Goal: Task Accomplishment & Management: Use online tool/utility

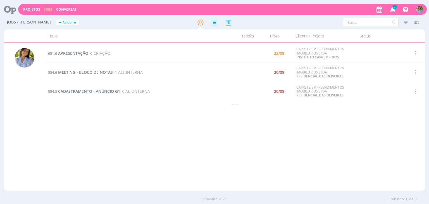
click at [85, 93] on span "CADASTRAMENTO - ANÚNCIO G1" at bounding box center [89, 91] width 62 height 5
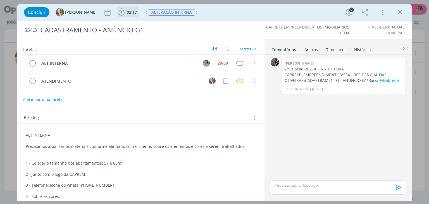
click at [117, 13] on icon "dialog" at bounding box center [121, 12] width 8 height 8
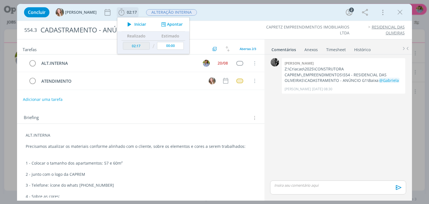
click at [125, 26] on icon "dialog" at bounding box center [130, 24] width 10 height 7
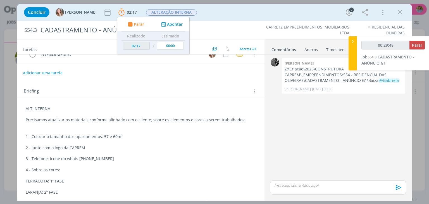
scroll to position [28, 0]
type input "00:29:59"
click at [413, 46] on button "Parar" at bounding box center [417, 45] width 15 height 9
type input "00:31:25"
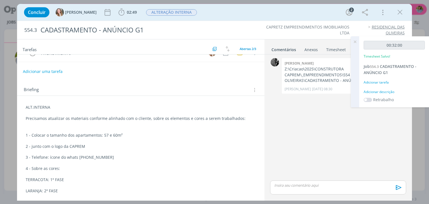
scroll to position [0, 0]
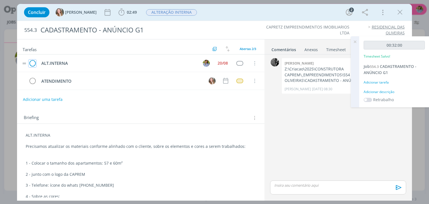
click at [31, 64] on icon "dialog" at bounding box center [33, 63] width 8 height 8
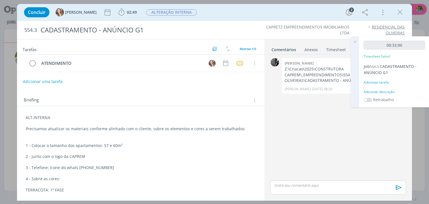
drag, startPoint x: 355, startPoint y: 41, endPoint x: 358, endPoint y: 40, distance: 3.1
click at [355, 41] on icon at bounding box center [355, 41] width 10 height 11
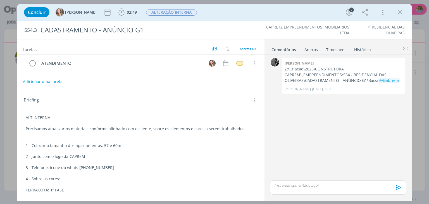
drag, startPoint x: 400, startPoint y: 10, endPoint x: 353, endPoint y: 34, distance: 52.5
click at [400, 10] on icon "dialog" at bounding box center [400, 12] width 8 height 8
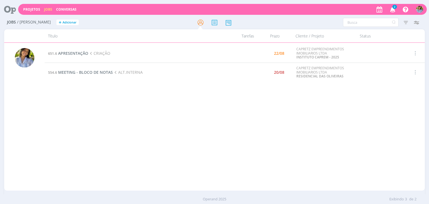
click at [187, 132] on div "651.6 APRESENTAÇÃO CRIAÇÃO 22/08 CAPRETZ EMPREENDIMENTOS IMOBILIARIOS LTDA INST…" at bounding box center [235, 117] width 380 height 146
click at [100, 74] on span "MEETING - BLOCO DE NOTAS" at bounding box center [85, 72] width 55 height 5
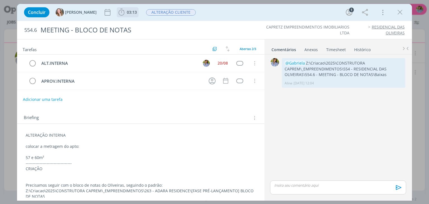
drag, startPoint x: 105, startPoint y: 15, endPoint x: 113, endPoint y: 19, distance: 8.5
click at [119, 15] on icon "dialog" at bounding box center [122, 12] width 6 height 7
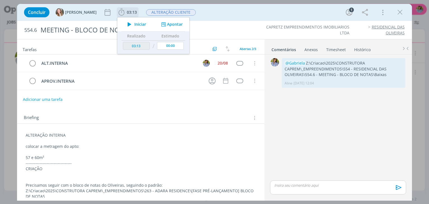
click at [125, 26] on icon "dialog" at bounding box center [130, 24] width 10 height 7
click at [400, 16] on icon "dialog" at bounding box center [400, 12] width 8 height 8
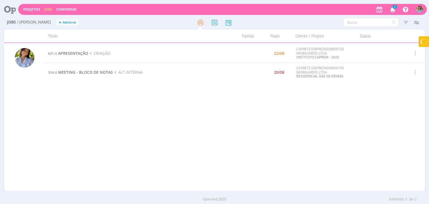
click at [393, 10] on div at bounding box center [214, 102] width 429 height 204
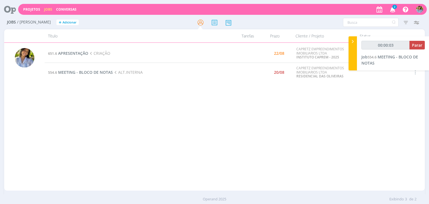
click at [392, 9] on icon "button" at bounding box center [393, 9] width 10 height 10
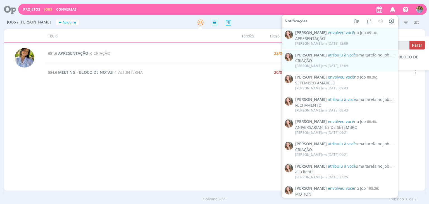
click at [393, 10] on icon "button" at bounding box center [393, 9] width 10 height 10
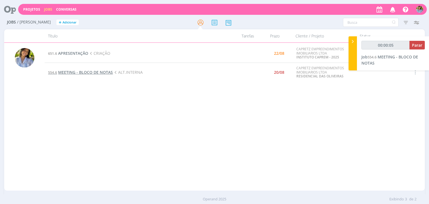
click at [96, 70] on span "MEETING - BLOCO DE NOTAS" at bounding box center [85, 72] width 55 height 5
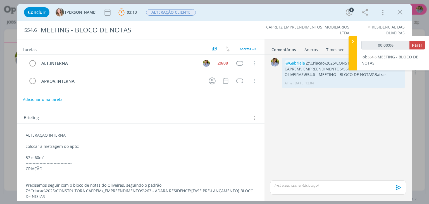
scroll to position [5, 0]
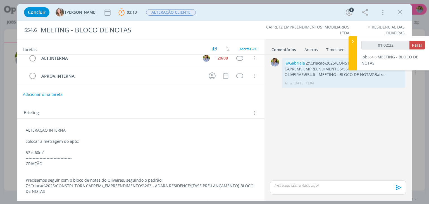
type input "01:03:22"
